Goal: Task Accomplishment & Management: Manage account settings

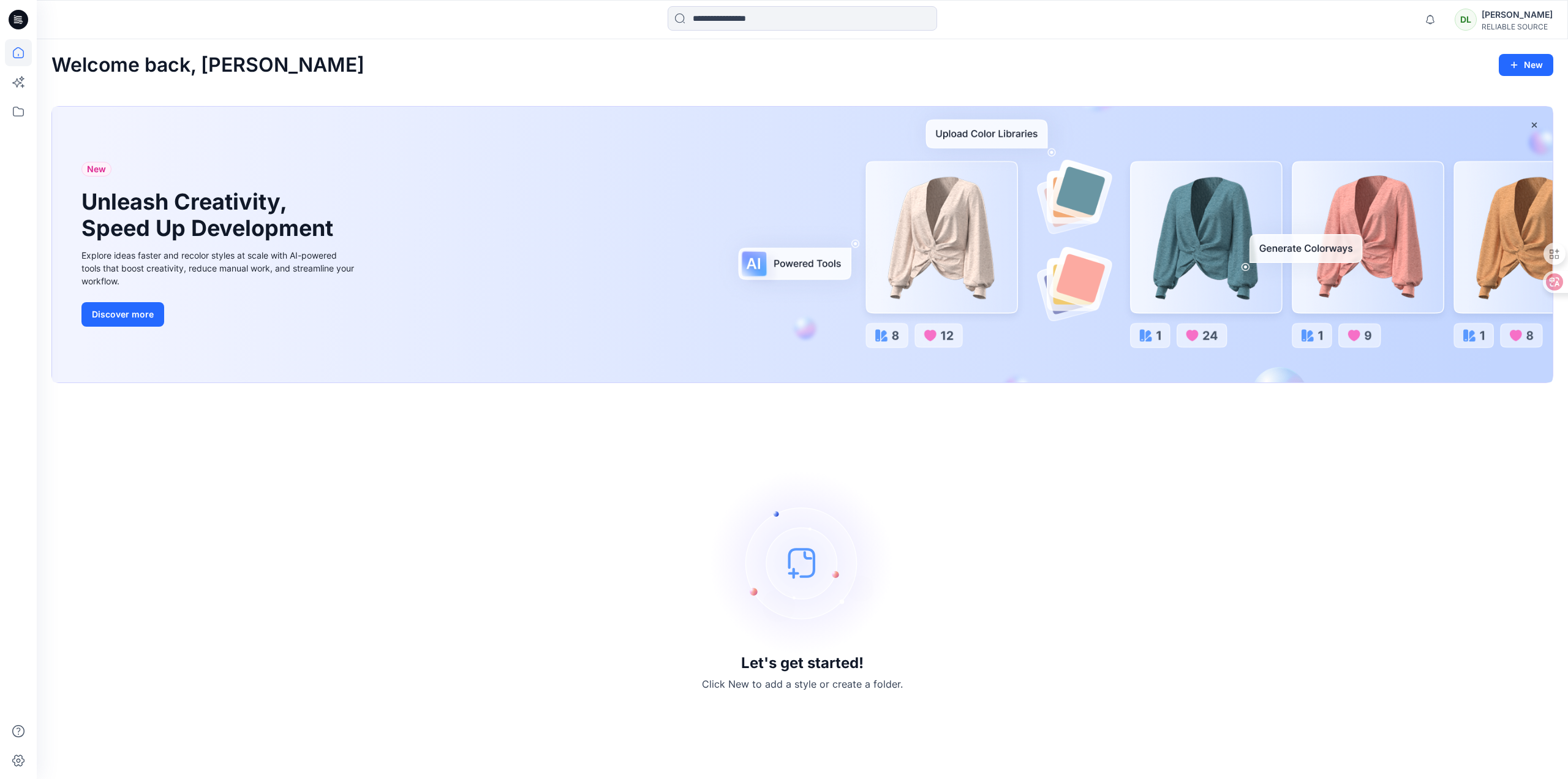
click at [1480, 9] on div "DL Daisy Liang RELIABLE SOURCE" at bounding box center [1503, 20] width 98 height 25
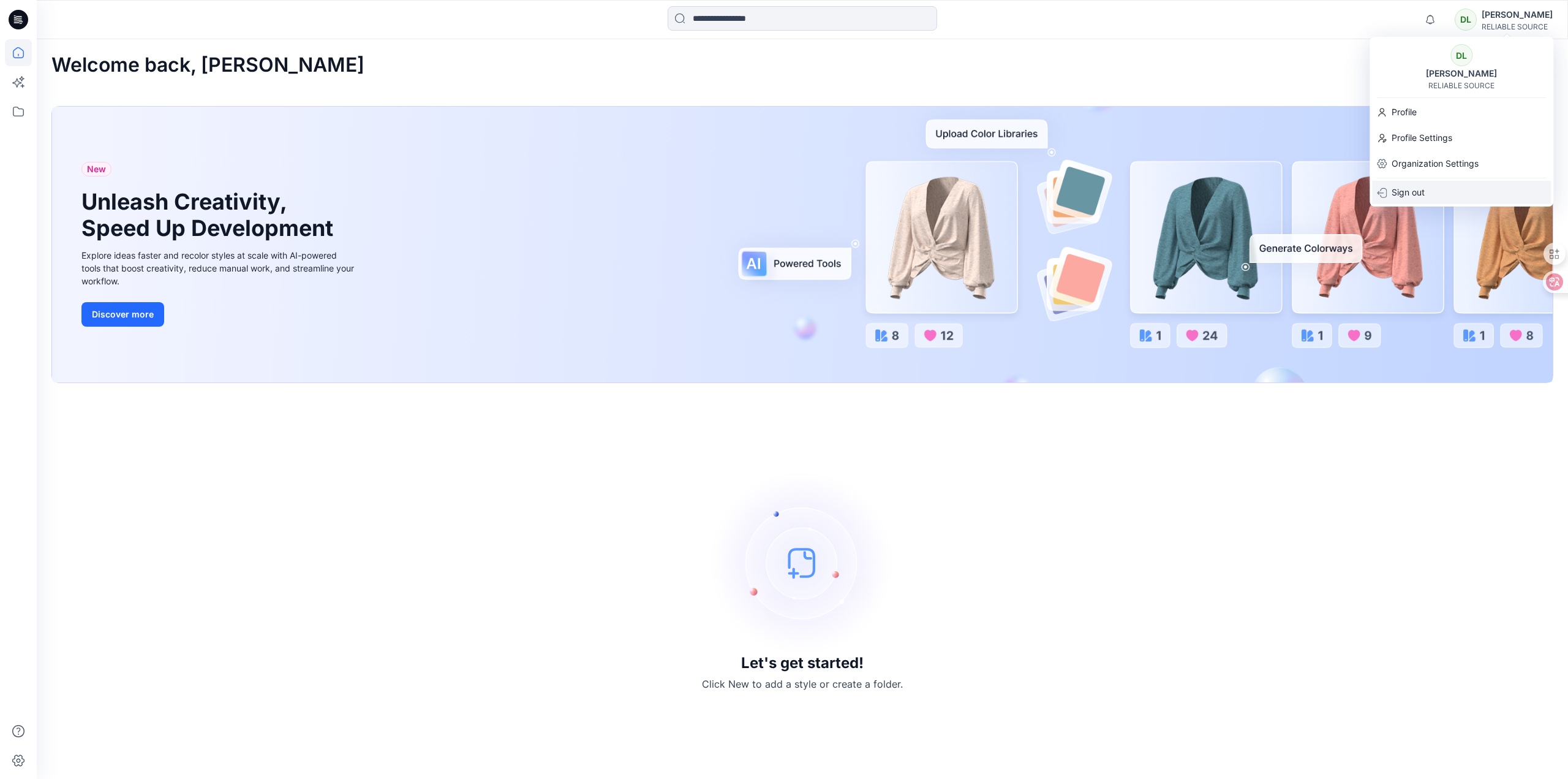
click at [1412, 191] on p "Sign out" at bounding box center [1408, 192] width 33 height 23
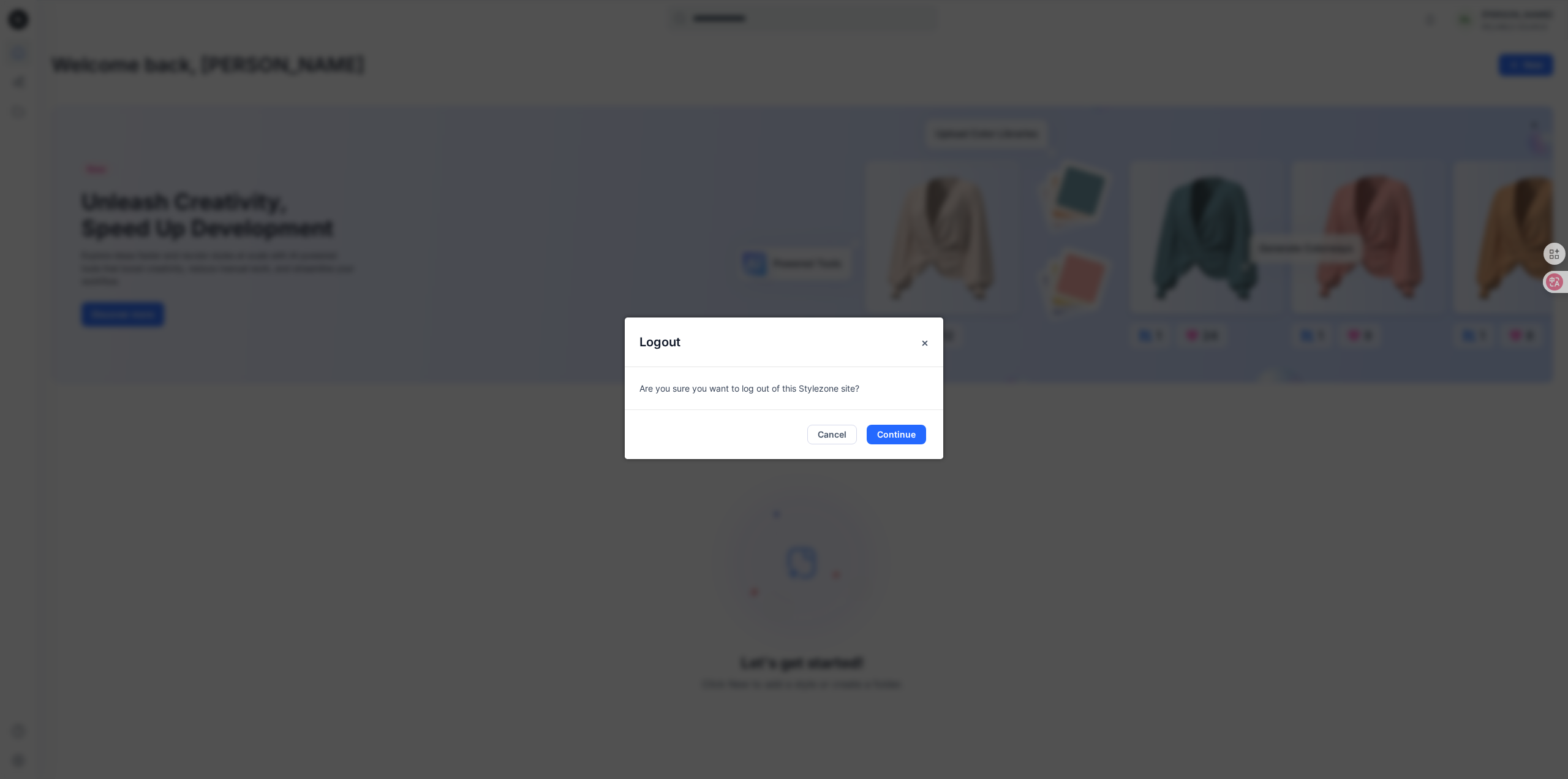
click at [1206, 48] on div "Logout Are you sure you want to log out of this Stylezone site? Cancel Continue" at bounding box center [784, 389] width 1568 height 779
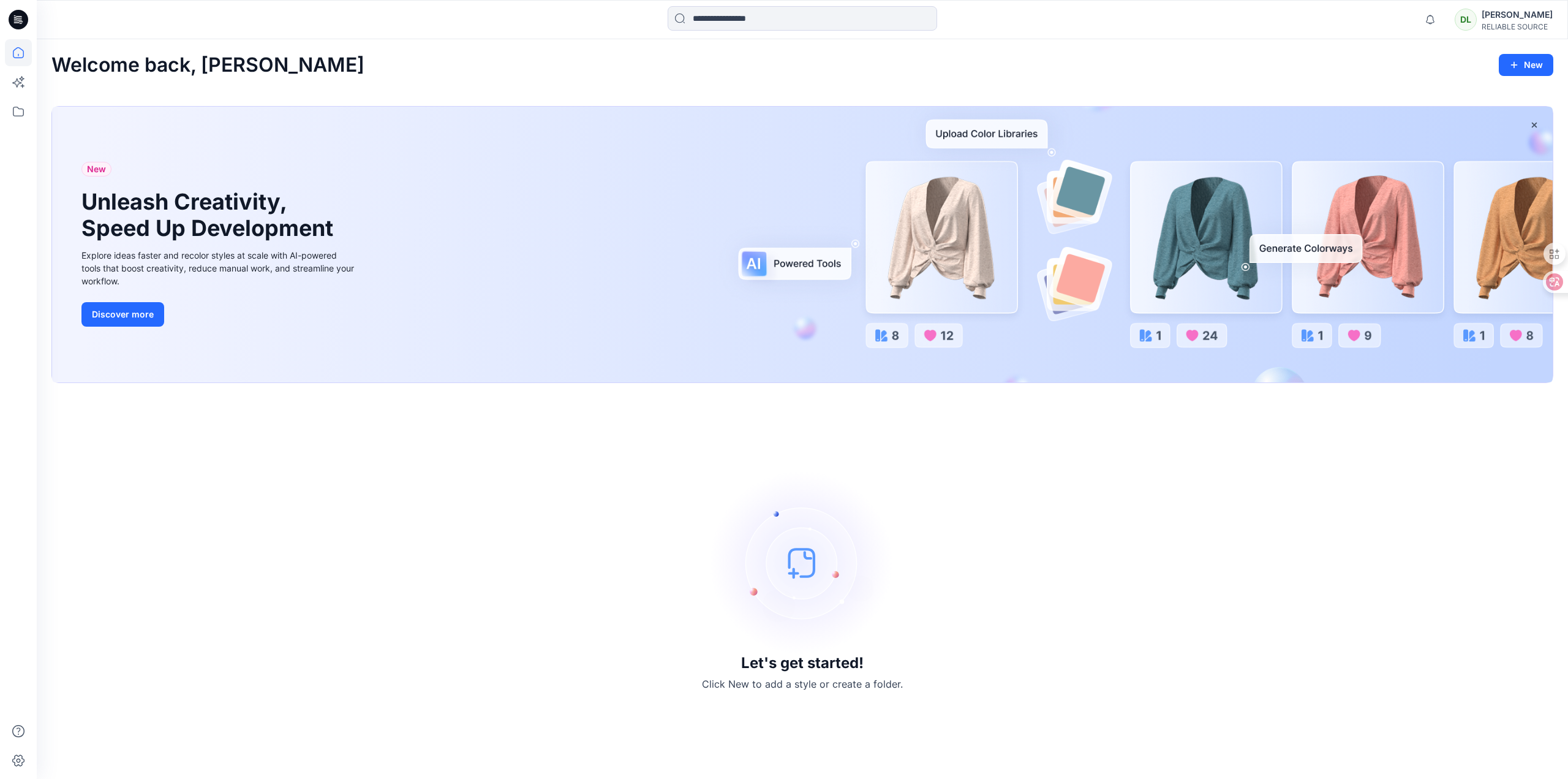
click at [1484, 41] on div "Welcome back, Daisy New New Unleash Creativity, Speed Up Development Explore id…" at bounding box center [802, 409] width 1531 height 740
click at [1472, 25] on div "DL" at bounding box center [1465, 19] width 22 height 22
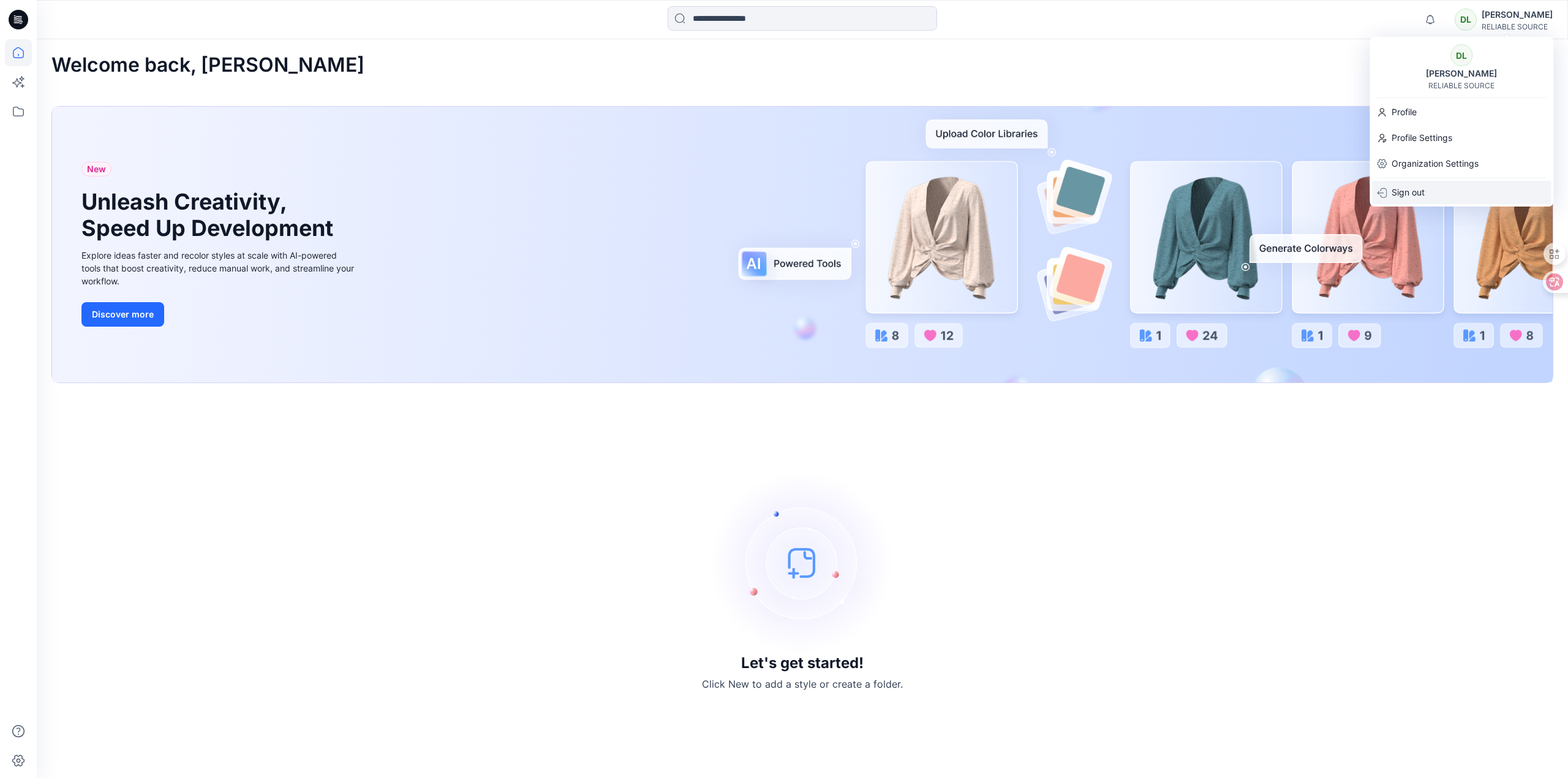
click at [1416, 188] on p "Sign out" at bounding box center [1408, 192] width 33 height 23
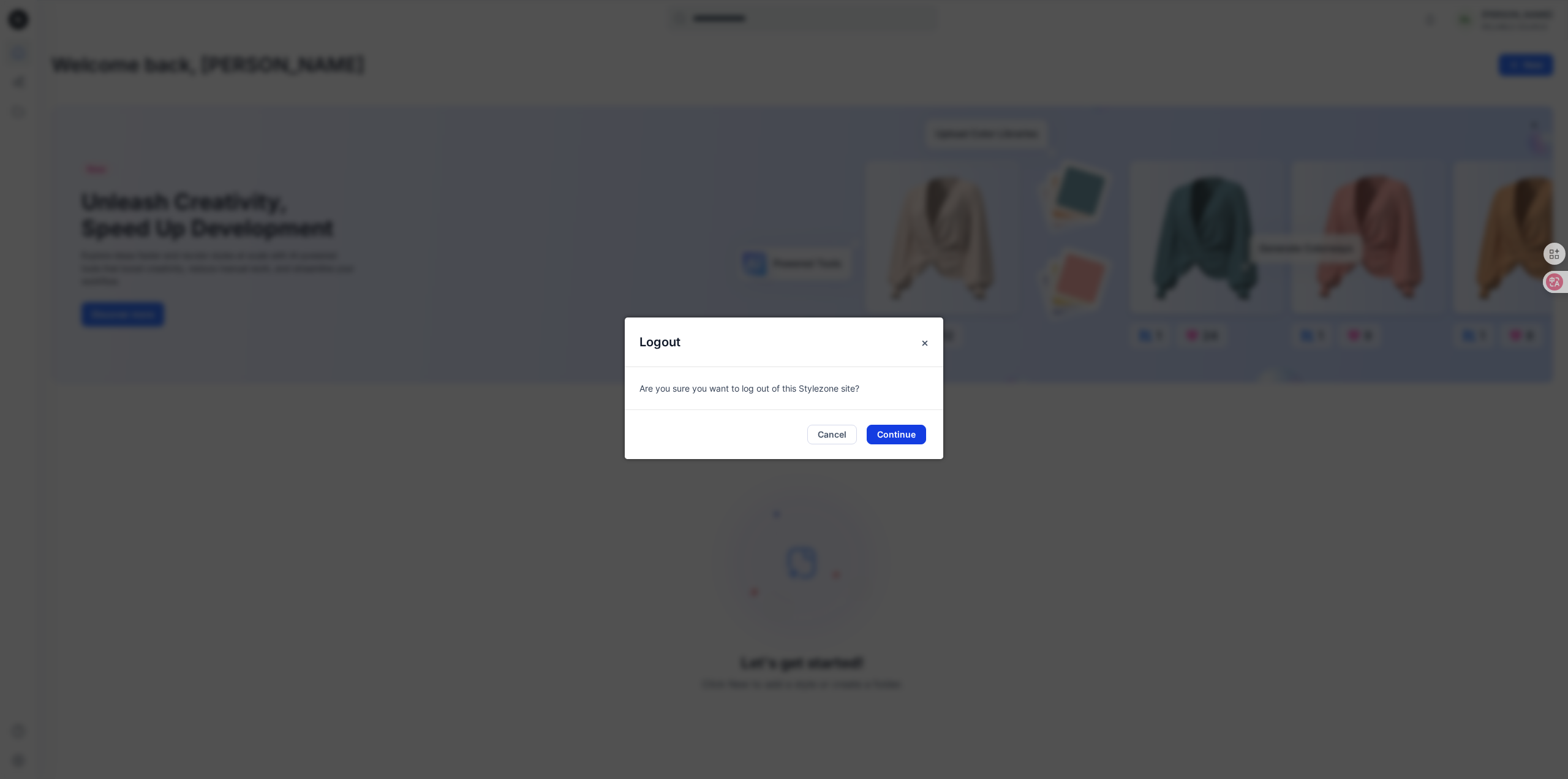
click at [892, 442] on button "Continue" at bounding box center [896, 434] width 59 height 20
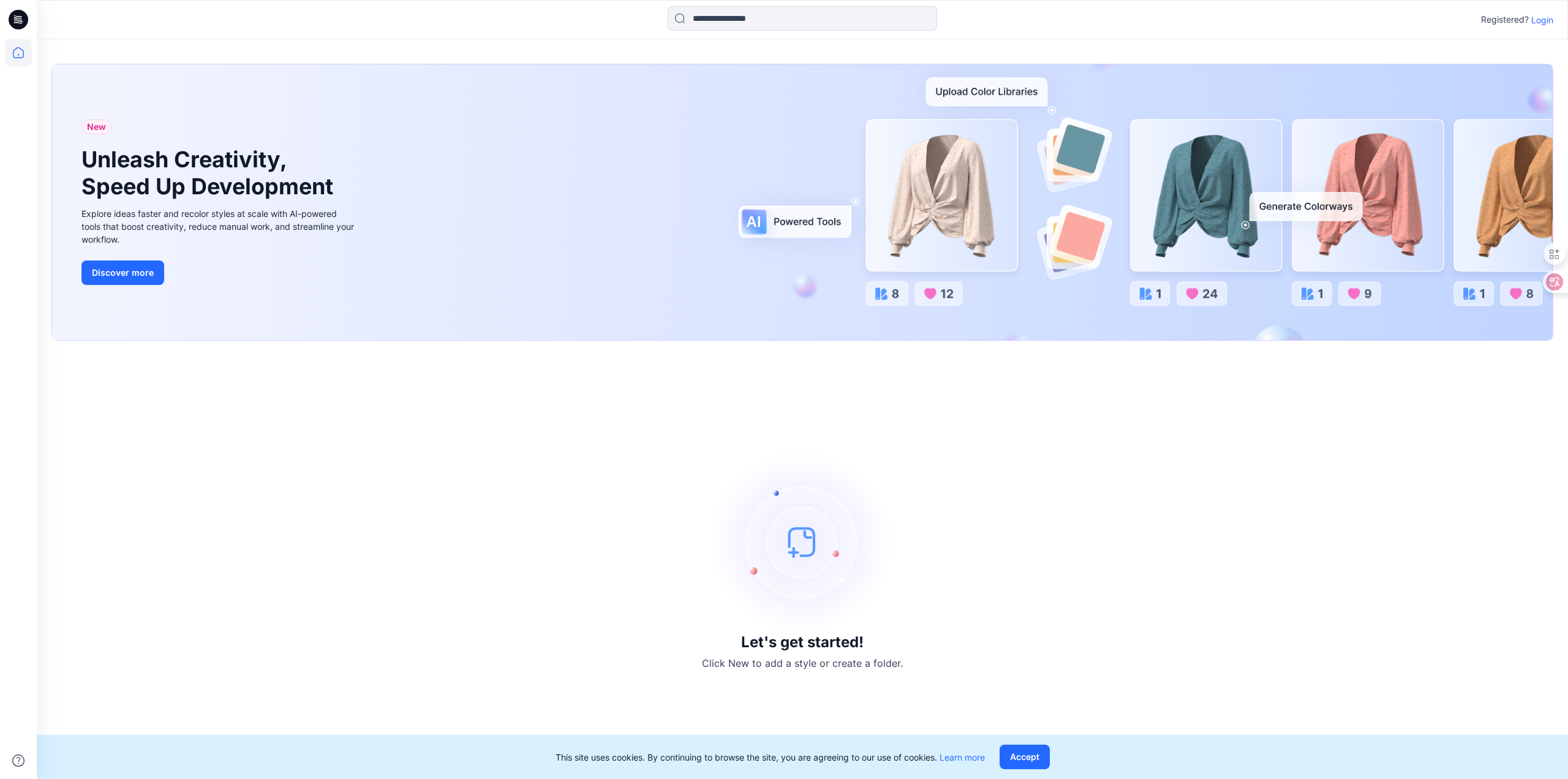
click at [615, 358] on div "Let's get started! Click New to add a style or create a folder." at bounding box center [802, 559] width 1502 height 409
click at [1537, 17] on p "Login" at bounding box center [1542, 20] width 22 height 13
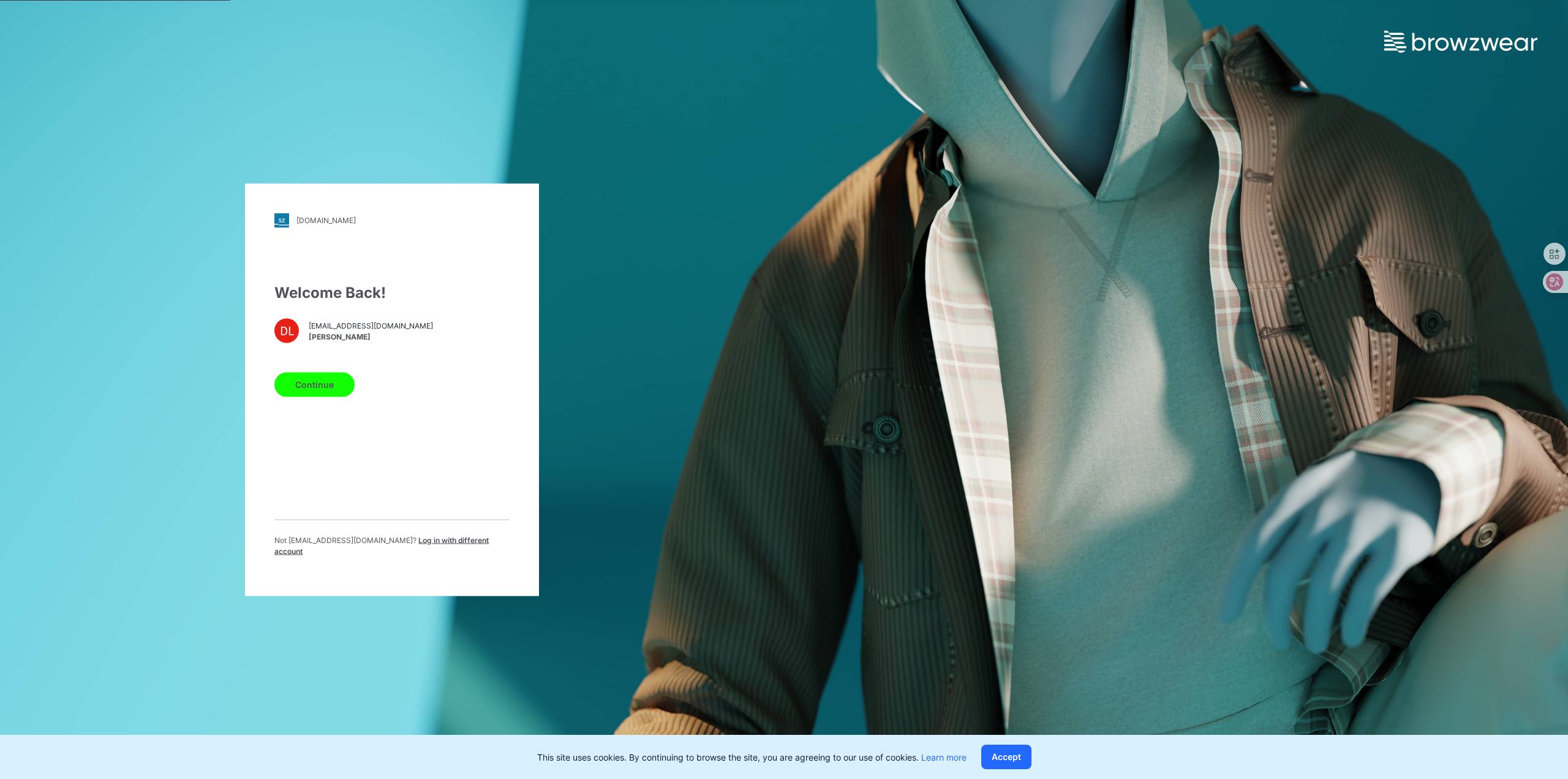
click at [508, 496] on div "Welcome Back! DL [EMAIL_ADDRESS][DOMAIN_NAME] [PERSON_NAME] Continue Not [EMAIL…" at bounding box center [392, 424] width 236 height 285
click at [464, 548] on span "Log in with different account" at bounding box center [381, 545] width 214 height 20
